Goal: Transaction & Acquisition: Purchase product/service

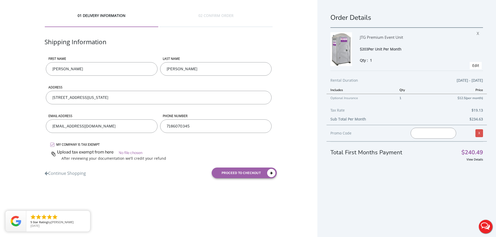
click at [54, 144] on label "MY COMPANY IS TAX EXEMPT" at bounding box center [163, 145] width 219 height 4
click at [0, 0] on input "MY COMPANY IS TAX EXEMPT" at bounding box center [0, 0] width 0 height 0
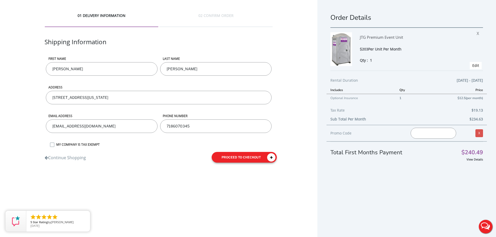
click at [230, 158] on button "proceed to checkout" at bounding box center [244, 157] width 65 height 11
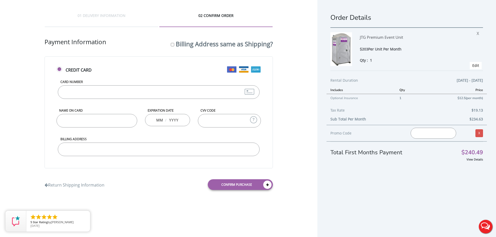
click at [118, 92] on input "Card Number" at bounding box center [159, 92] width 202 height 14
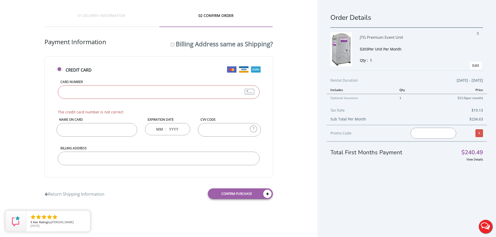
type input "[CREDIT_CARD_NUMBER]"
type input "04"
type input "2028"
type input "747"
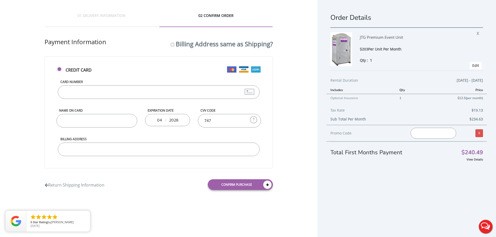
click at [90, 123] on input "Name on Card" at bounding box center [97, 121] width 81 height 14
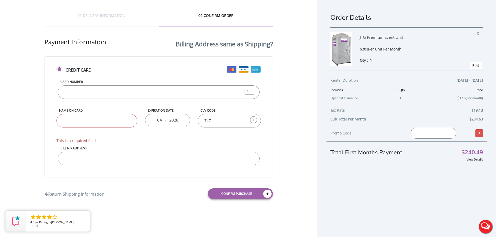
type input "[CREDIT_CARD_NUMBER]"
type input "[PERSON_NAME]"
type input "02"
type input "374"
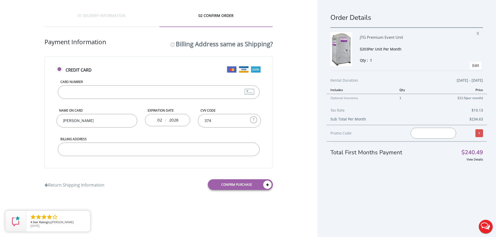
click at [93, 150] on input "Billing Address" at bounding box center [159, 150] width 202 height 14
click at [101, 146] on input "1722 [PERSON_NAME] ST" at bounding box center [159, 150] width 202 height 14
click at [107, 148] on input "1722 [PERSON_NAME] ST" at bounding box center [159, 150] width 202 height 14
type input "[STREET_ADDRESS][PERSON_NAME]"
click at [112, 95] on input "[CREDIT_CARD_NUMBER]" at bounding box center [159, 92] width 202 height 14
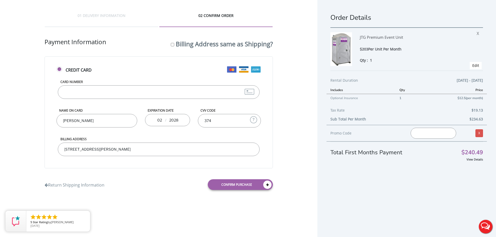
type input "[CREDIT_CARD_NUMBER]"
type input "04"
type input "747"
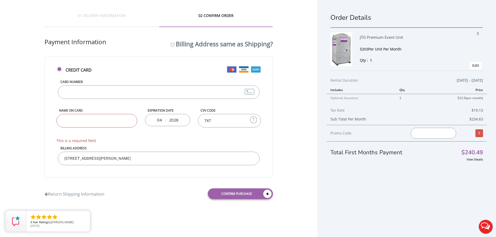
click at [114, 92] on input "[CREDIT_CARD_NUMBER]" at bounding box center [159, 92] width 202 height 14
click at [67, 193] on link "Return Shipping Information" at bounding box center [75, 193] width 60 height 9
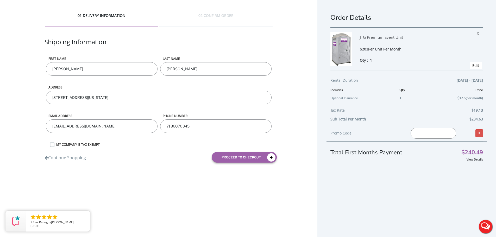
click at [141, 149] on div "Continue Shopping" at bounding box center [100, 154] width 118 height 13
click at [247, 158] on button "proceed to checkout" at bounding box center [244, 157] width 65 height 11
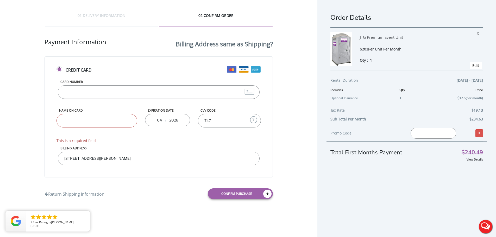
click at [116, 88] on input "[CREDIT_CARD_NUMBER]" at bounding box center [159, 92] width 202 height 14
click at [86, 122] on input "Name on Card" at bounding box center [97, 121] width 81 height 14
click at [70, 120] on input "Name on Card" at bounding box center [97, 121] width 81 height 14
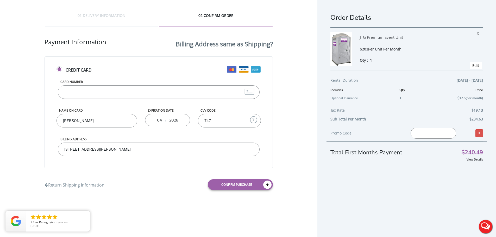
click at [174, 169] on form "Credit Card Card Number [CREDIT_CARD_NUMBER] Name on Card [PERSON_NAME] Expirat…" at bounding box center [159, 126] width 228 height 138
drag, startPoint x: 80, startPoint y: 119, endPoint x: 121, endPoint y: 125, distance: 42.1
click at [81, 119] on input "[PERSON_NAME]" at bounding box center [97, 121] width 81 height 14
type input "[PERSON_NAME]"
drag, startPoint x: 161, startPoint y: 166, endPoint x: 171, endPoint y: 168, distance: 10.8
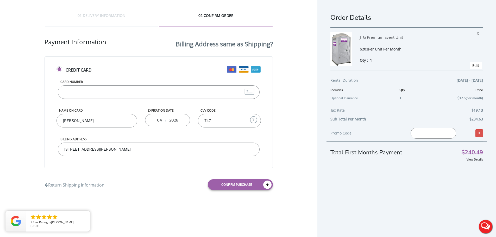
click at [162, 166] on div "Credit Card Card Number [CREDIT_CARD_NUMBER] Name on Card [PERSON_NAME] Expirat…" at bounding box center [159, 113] width 228 height 112
click at [241, 184] on link "Confirm purchase" at bounding box center [240, 185] width 65 height 11
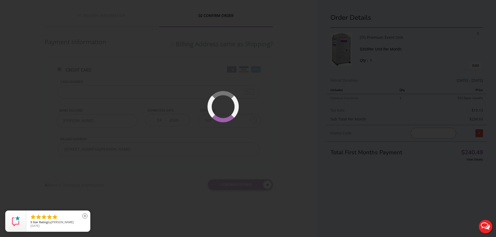
scroll to position [12, 0]
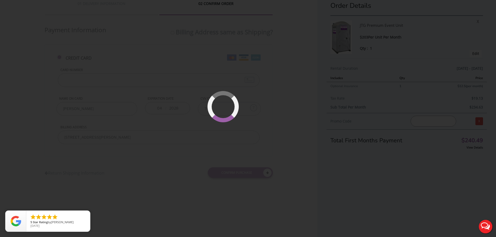
click at [153, 92] on div at bounding box center [248, 118] width 496 height 237
